Goal: Navigation & Orientation: Find specific page/section

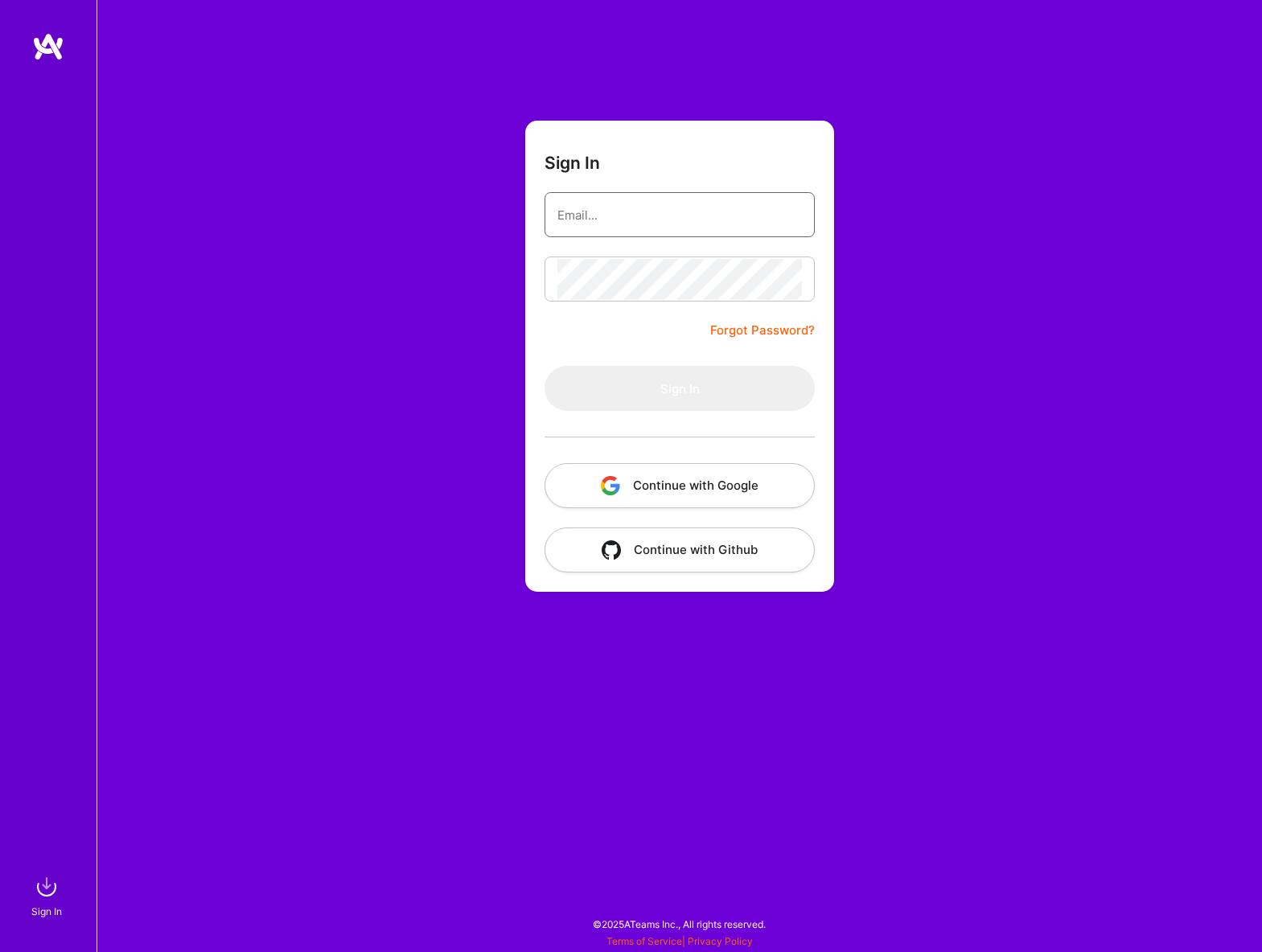
click at [802, 212] on nordpass-icon at bounding box center [802, 215] width 0 height 14
click at [704, 208] on input "email" at bounding box center [679, 215] width 245 height 41
click at [0, 944] on nordpass-autofill-portal at bounding box center [0, 944] width 0 height 0
type input "chrisjmartini@gmail.com"
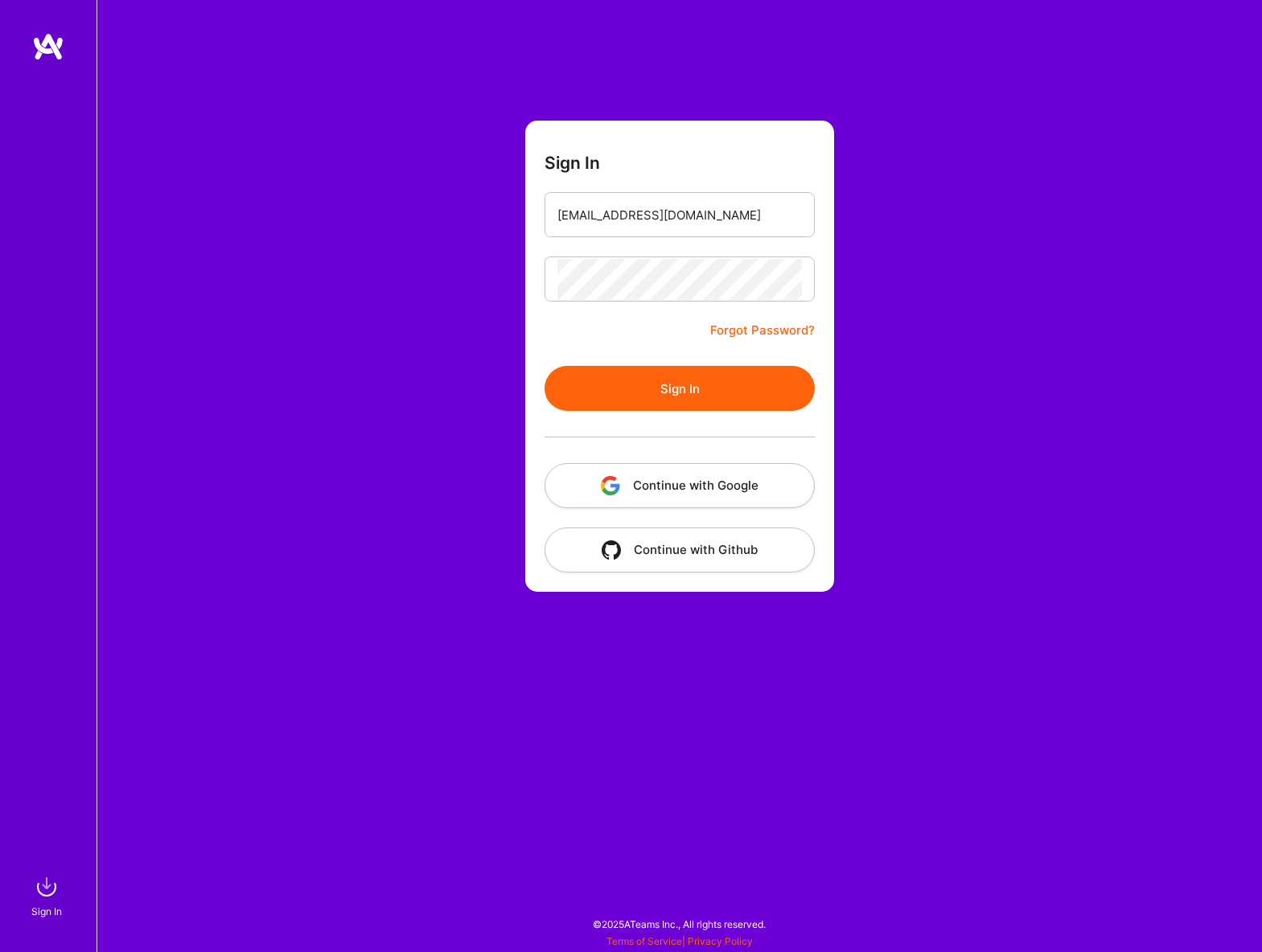
click at [669, 388] on button "Sign In" at bounding box center [679, 388] width 270 height 45
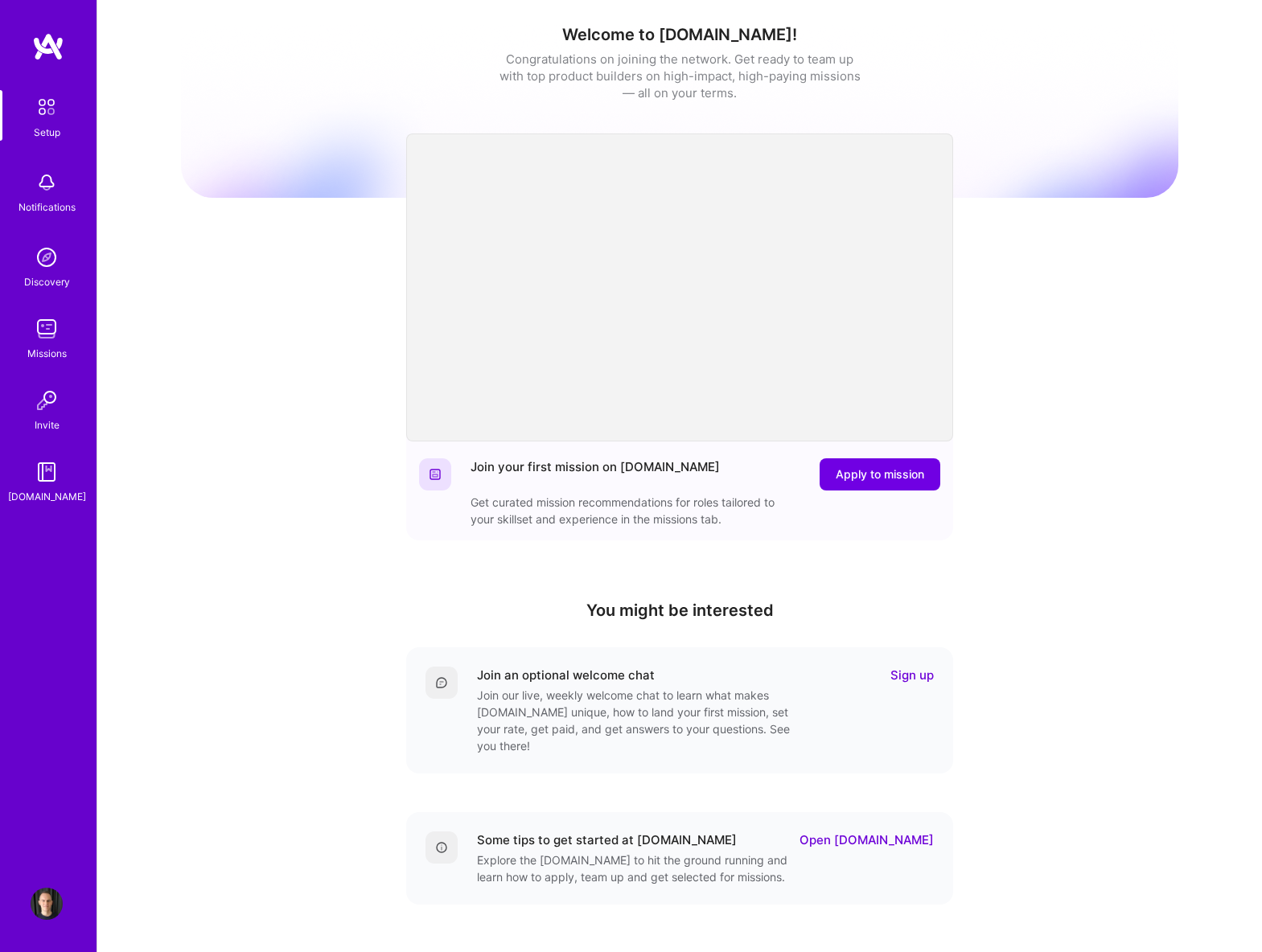
click at [59, 43] on img at bounding box center [47, 46] width 32 height 29
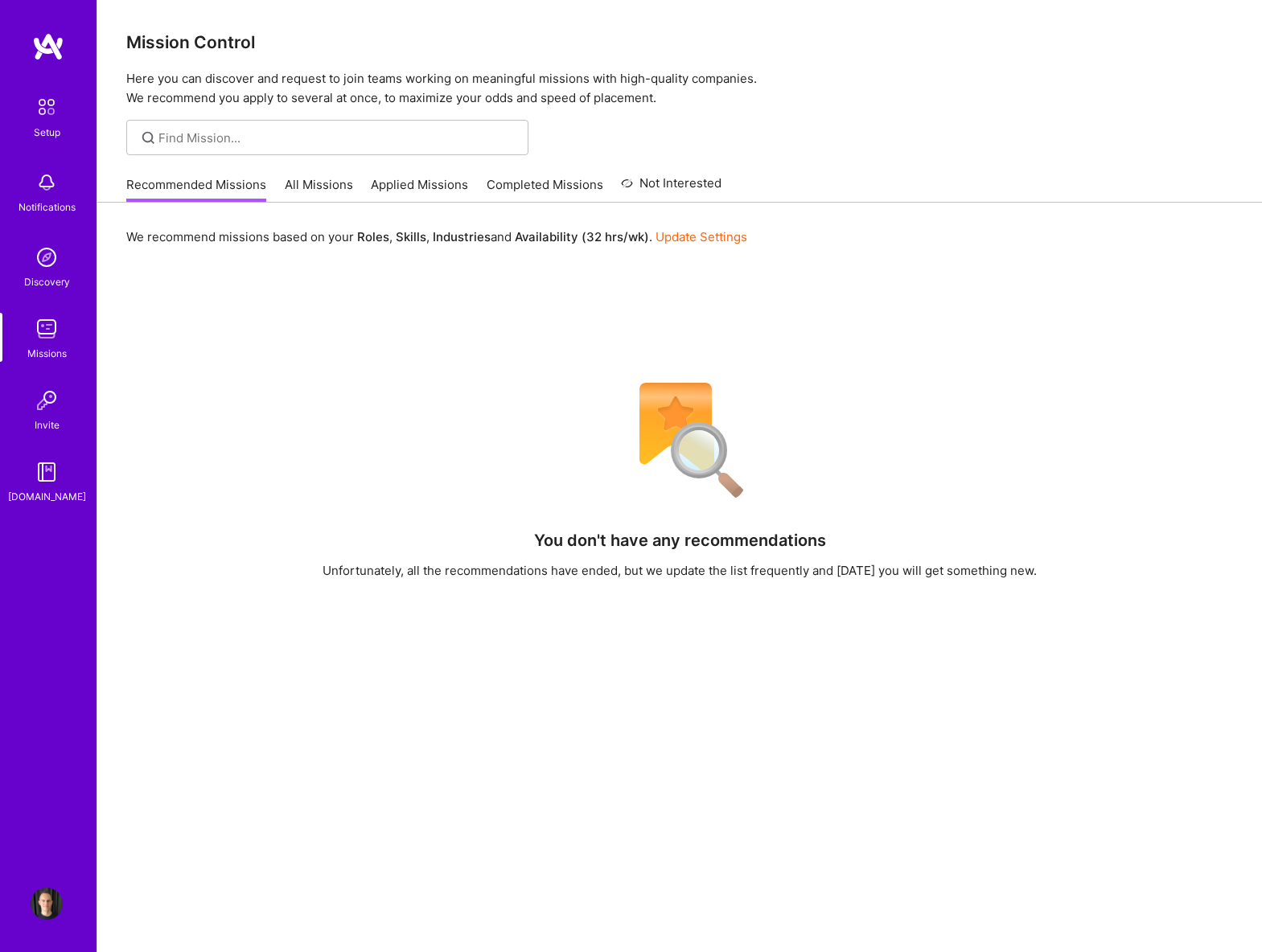
click at [395, 187] on link "Applied Missions" at bounding box center [419, 189] width 97 height 27
